Goal: Communication & Community: Connect with others

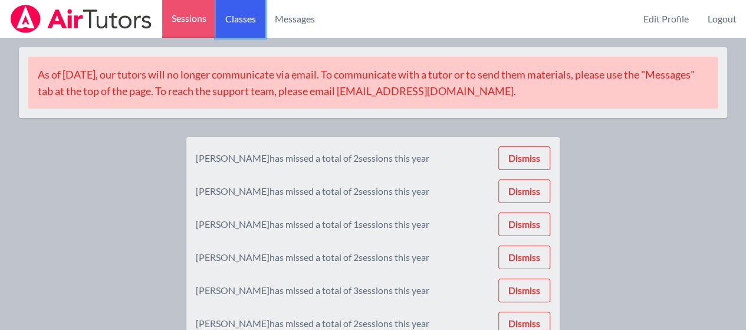
click at [245, 27] on link "Classes" at bounding box center [241, 19] width 50 height 38
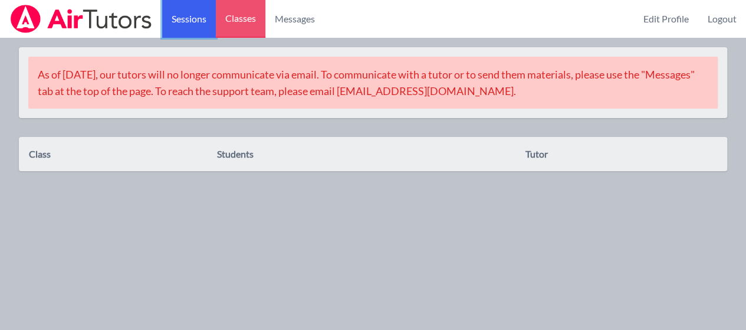
click at [200, 21] on link "Sessions" at bounding box center [189, 19] width 54 height 38
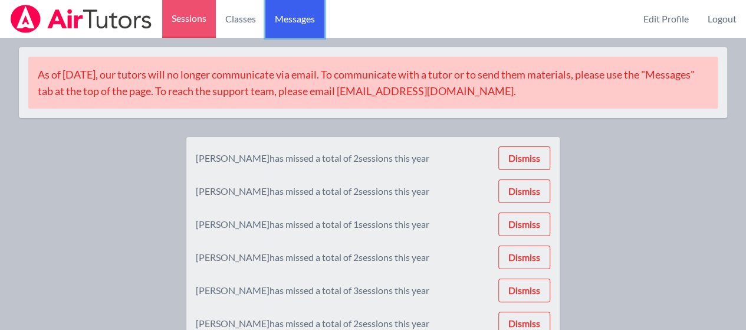
click at [303, 31] on link "Messages" at bounding box center [295, 19] width 59 height 38
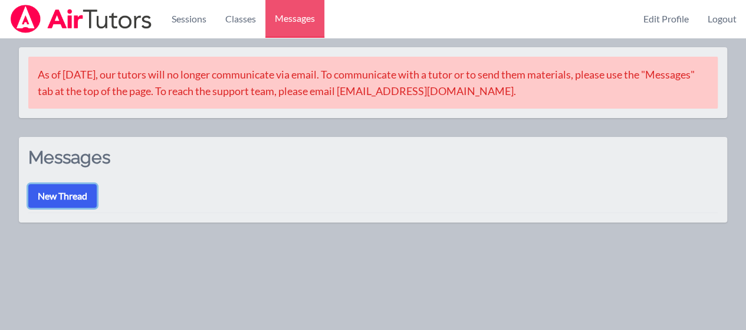
click at [84, 191] on button "New Thread" at bounding box center [62, 196] width 68 height 24
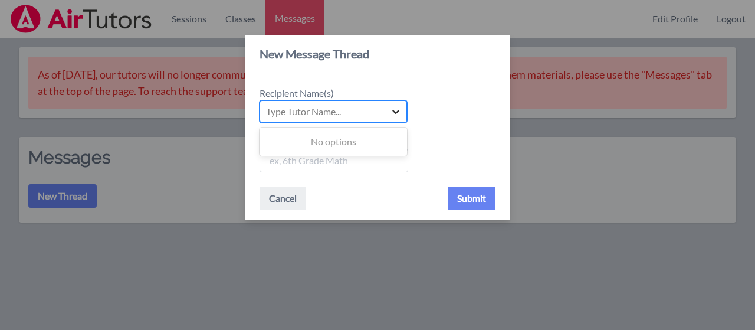
click at [394, 116] on icon at bounding box center [396, 112] width 12 height 12
click at [267, 116] on input "Recipient Name(s) Use Up and Down to choose options, press Enter to select the …" at bounding box center [266, 111] width 1 height 14
click at [395, 107] on icon at bounding box center [396, 112] width 12 height 12
click at [267, 107] on input "Recipient Name(s) Use Up and Down to choose options, press Enter to select the …" at bounding box center [266, 111] width 1 height 14
click at [280, 199] on button "Cancel" at bounding box center [283, 198] width 47 height 24
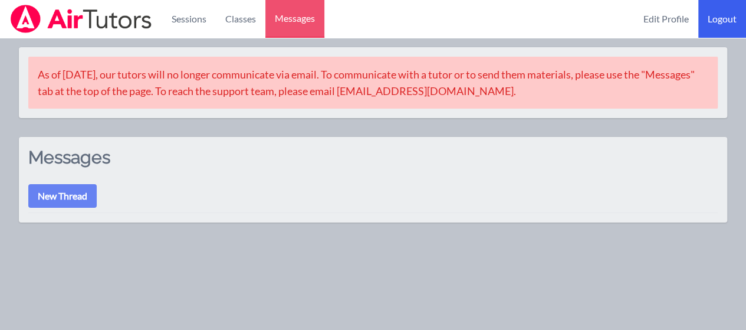
click at [710, 25] on link "Logout" at bounding box center [723, 19] width 48 height 38
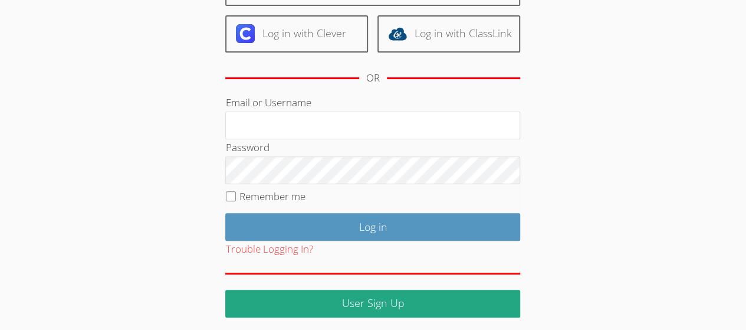
scroll to position [127, 0]
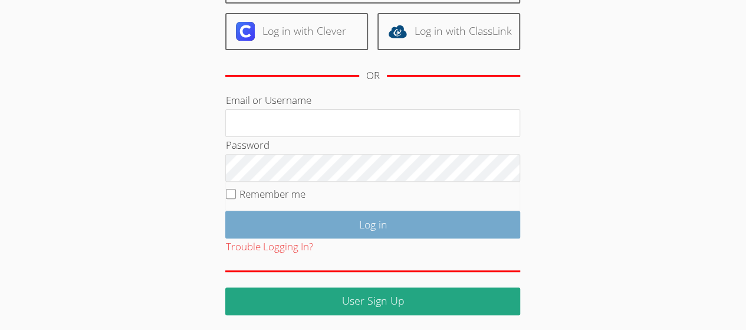
type input "[EMAIL_ADDRESS][DOMAIN_NAME]"
click at [329, 229] on input "Log in" at bounding box center [372, 225] width 295 height 28
